Goal: Obtain resource: Obtain resource

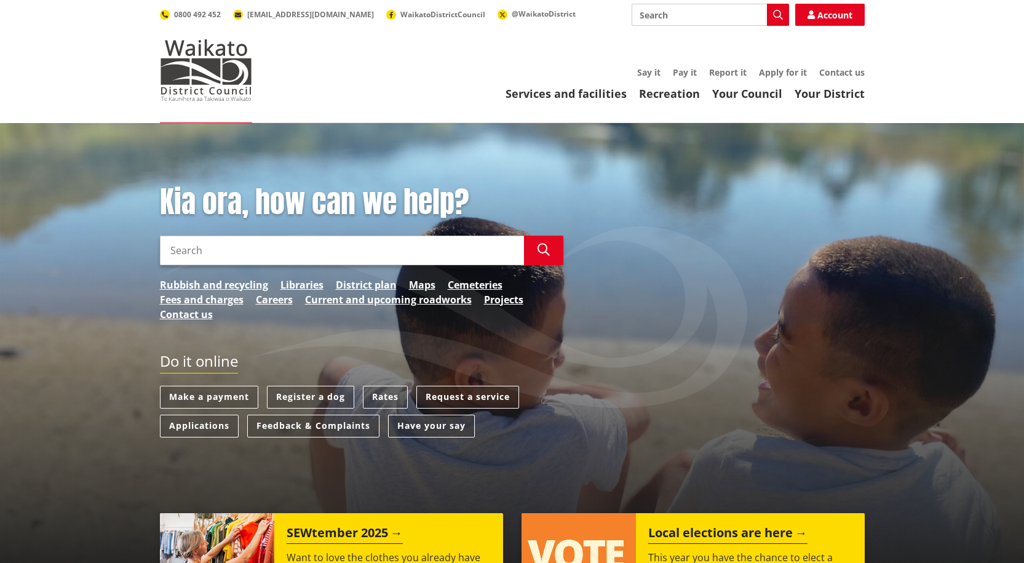
click at [214, 249] on input "Search" at bounding box center [342, 251] width 364 height 30
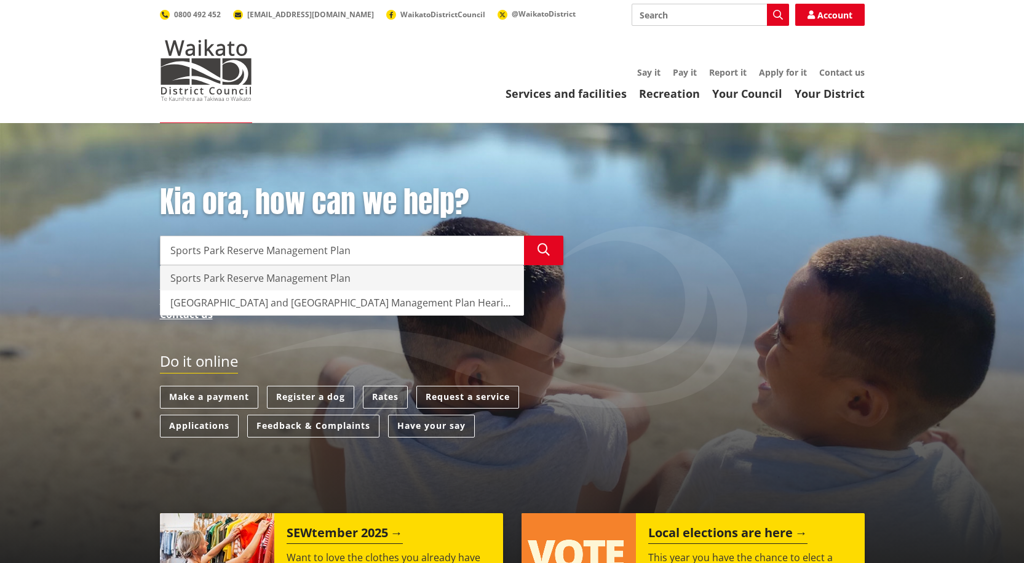
type input "Sports Park Reserve Management Plan"
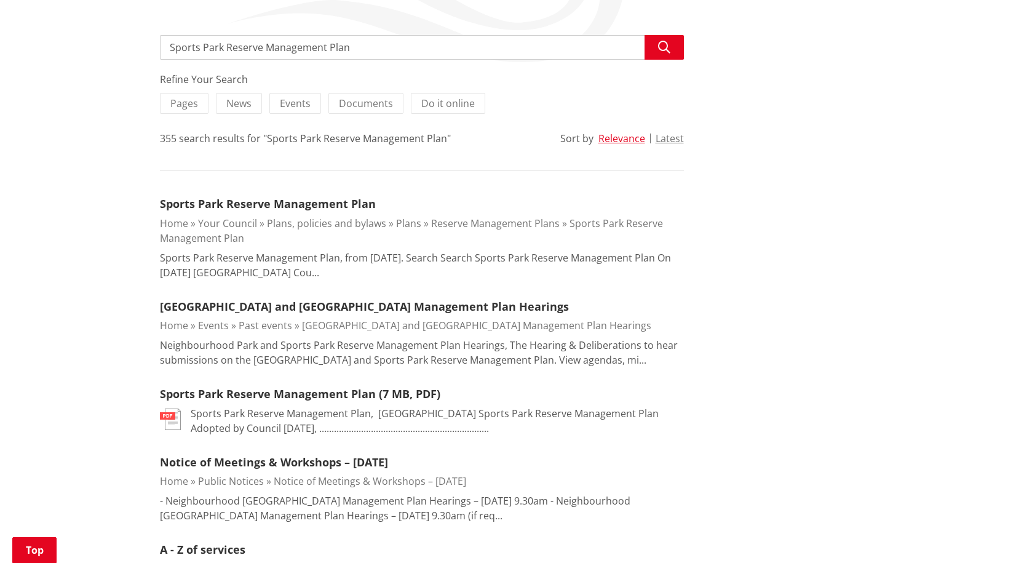
scroll to position [185, 0]
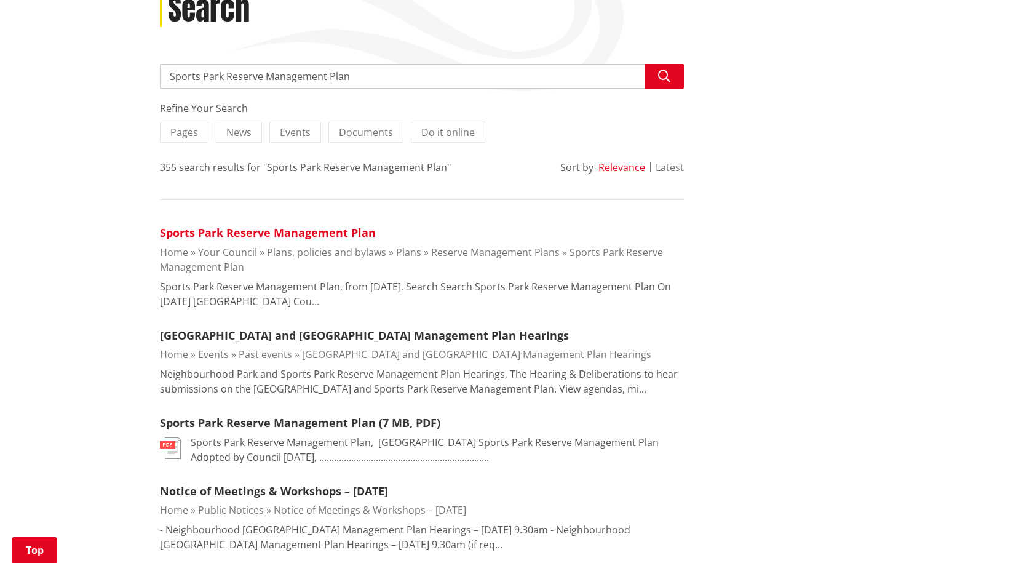
click at [318, 233] on link "Sports Park Reserve Management Plan" at bounding box center [268, 232] width 216 height 15
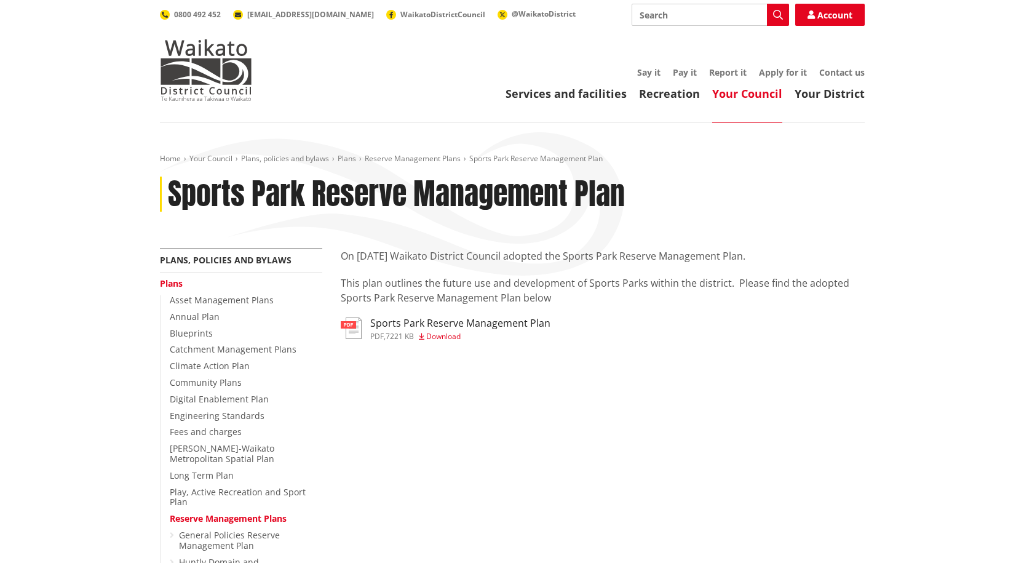
click at [352, 331] on img at bounding box center [351, 328] width 21 height 22
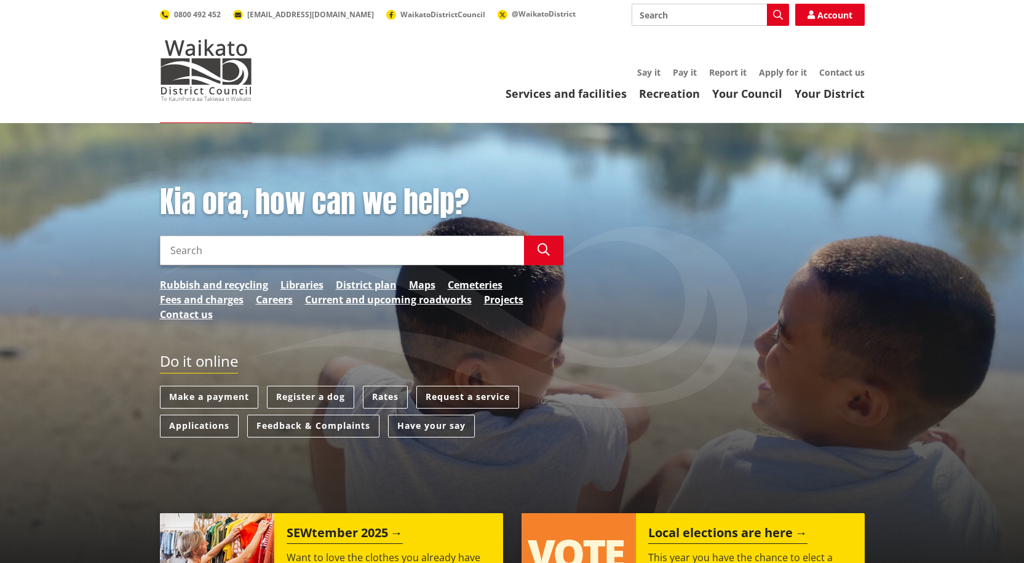
click at [196, 249] on input "Search" at bounding box center [342, 251] width 364 height 30
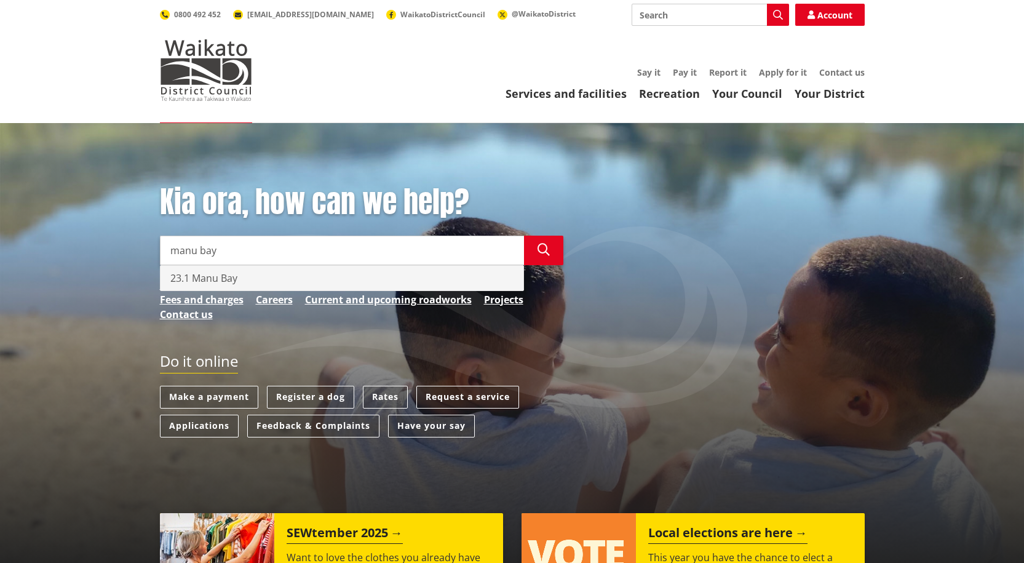
click at [213, 279] on div "23.1 Manu Bay" at bounding box center [342, 278] width 363 height 25
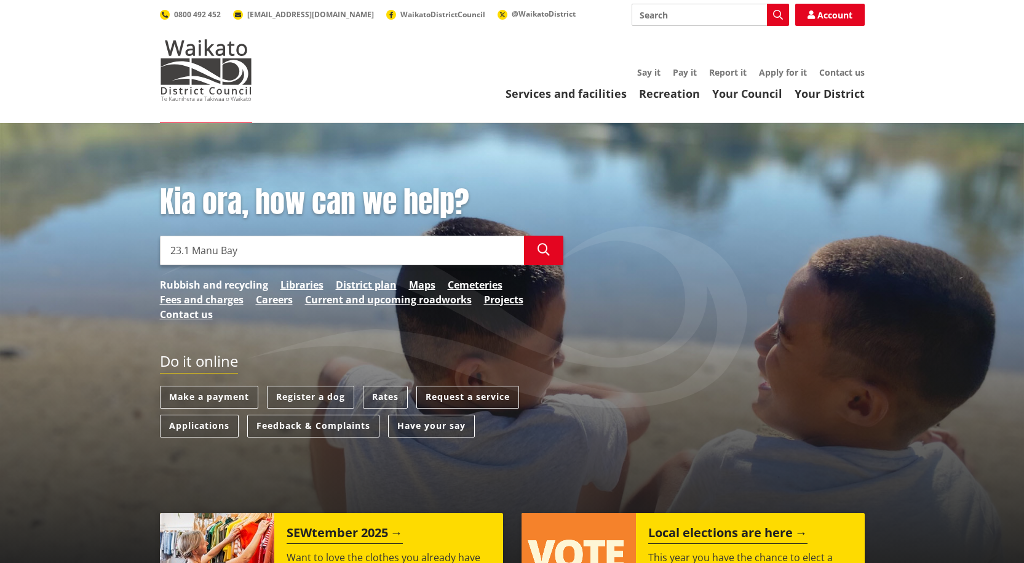
type input "23.1 Manu Bay"
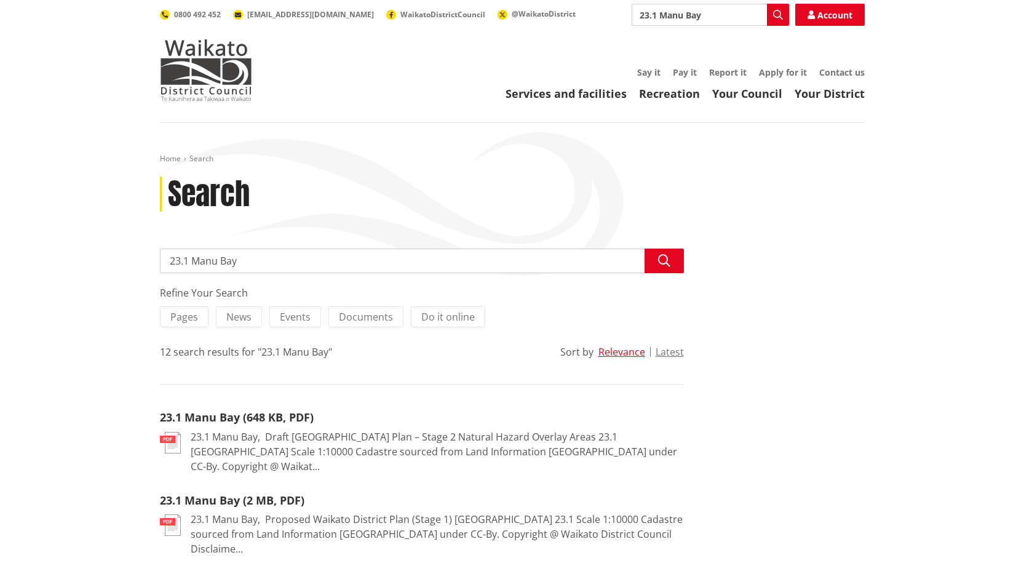
drag, startPoint x: 192, startPoint y: 261, endPoint x: 167, endPoint y: 266, distance: 25.7
click at [167, 266] on input "23.1 Manu Bay" at bounding box center [422, 261] width 524 height 25
click at [215, 260] on input "Manu Bay" at bounding box center [422, 261] width 524 height 25
type input "Manu Bay reserve management"
click at [658, 250] on button "Search" at bounding box center [664, 261] width 39 height 25
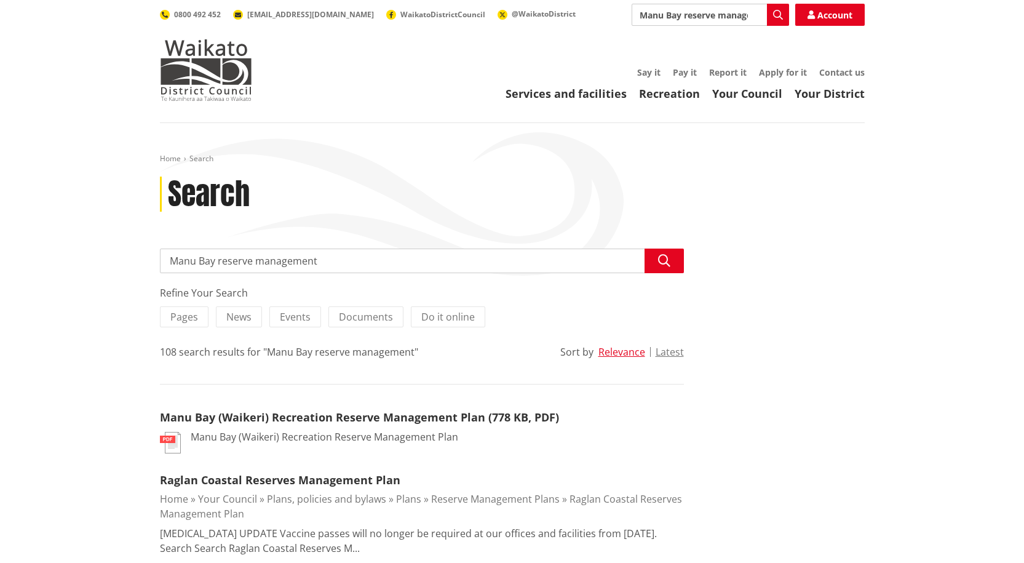
scroll to position [62, 0]
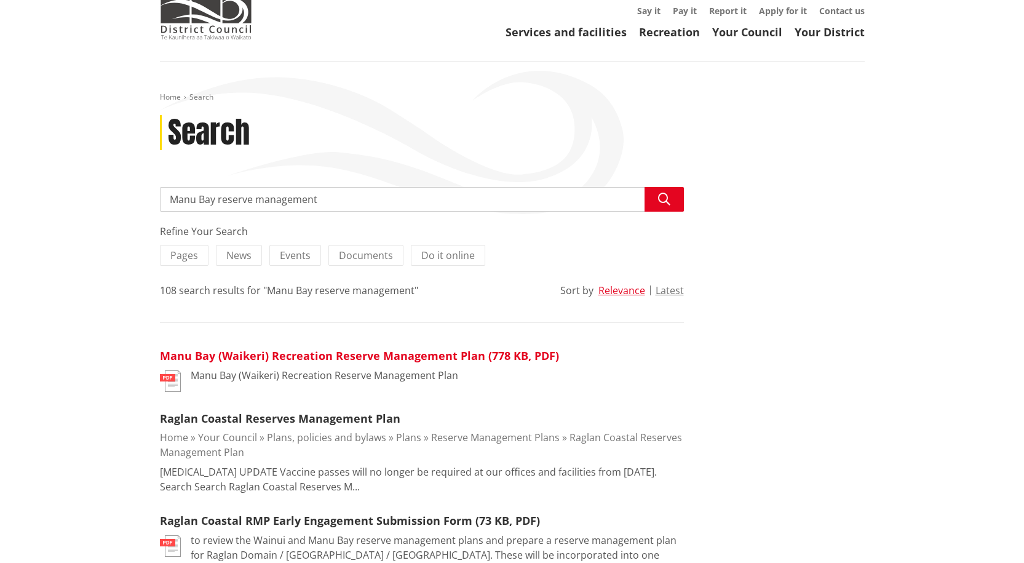
click at [296, 356] on link "Manu Bay (Waikeri) Recreation Reserve Management Plan (778 KB, PDF)" at bounding box center [359, 355] width 399 height 15
